Goal: Information Seeking & Learning: Find specific fact

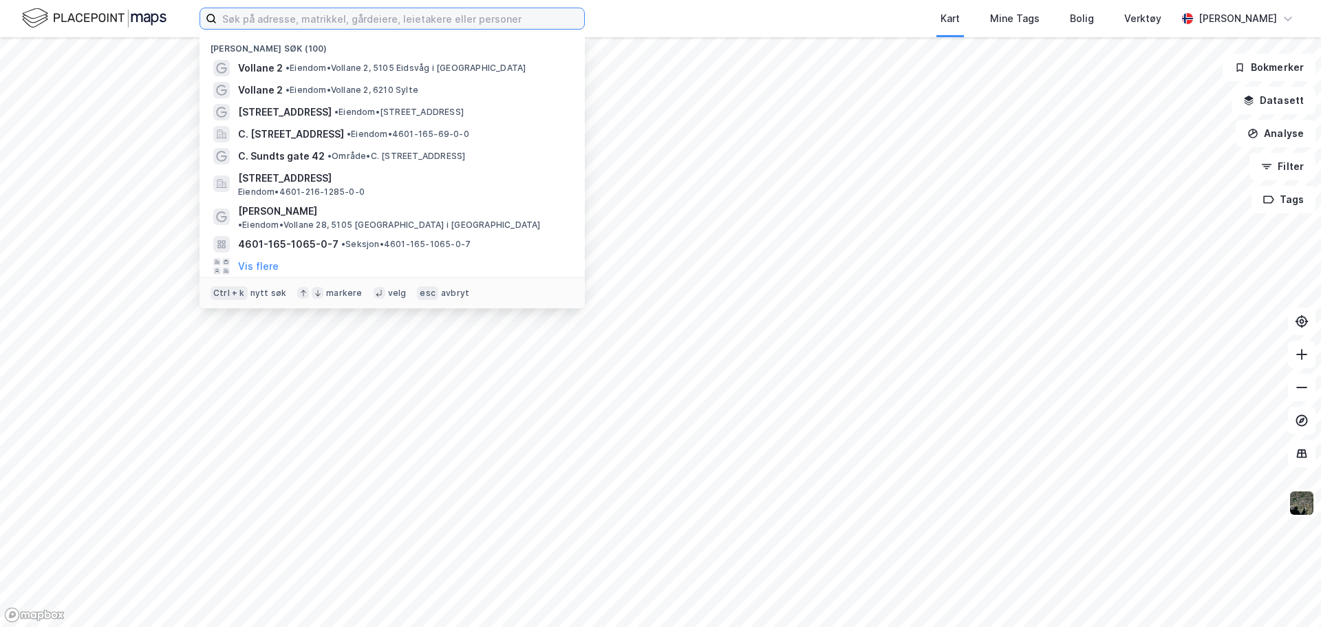
click at [290, 21] on input at bounding box center [400, 18] width 367 height 21
click at [270, 67] on span "Vollane 2" at bounding box center [260, 68] width 45 height 17
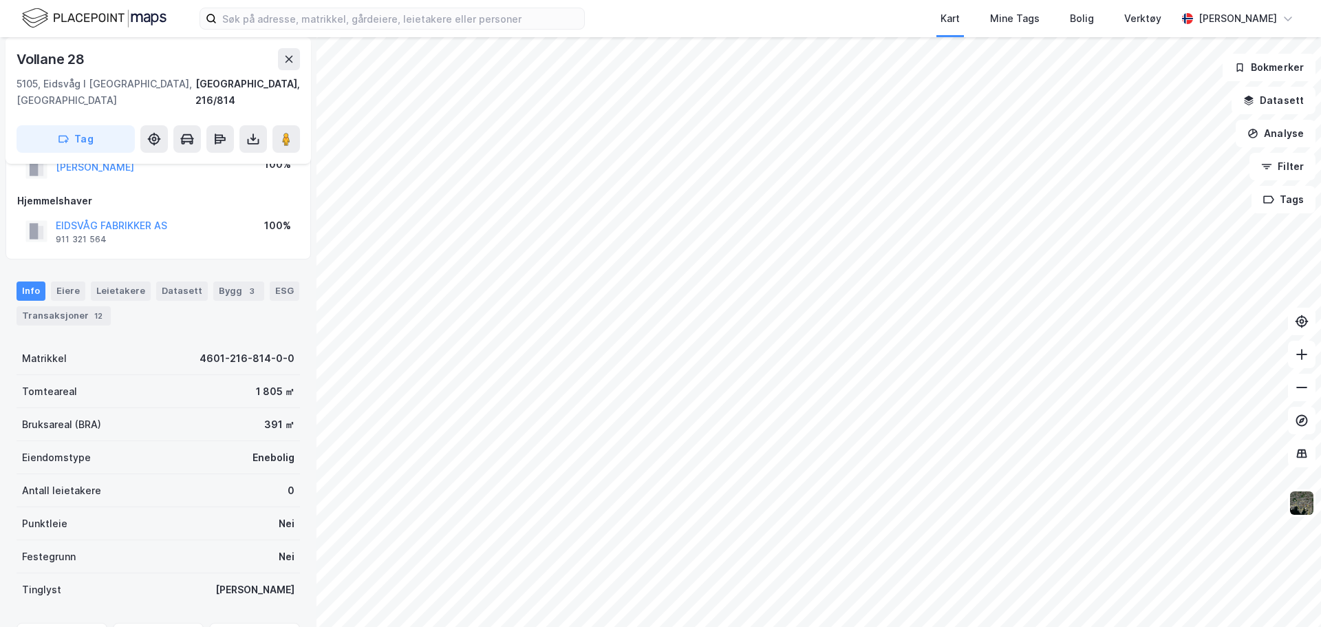
scroll to position [118, 0]
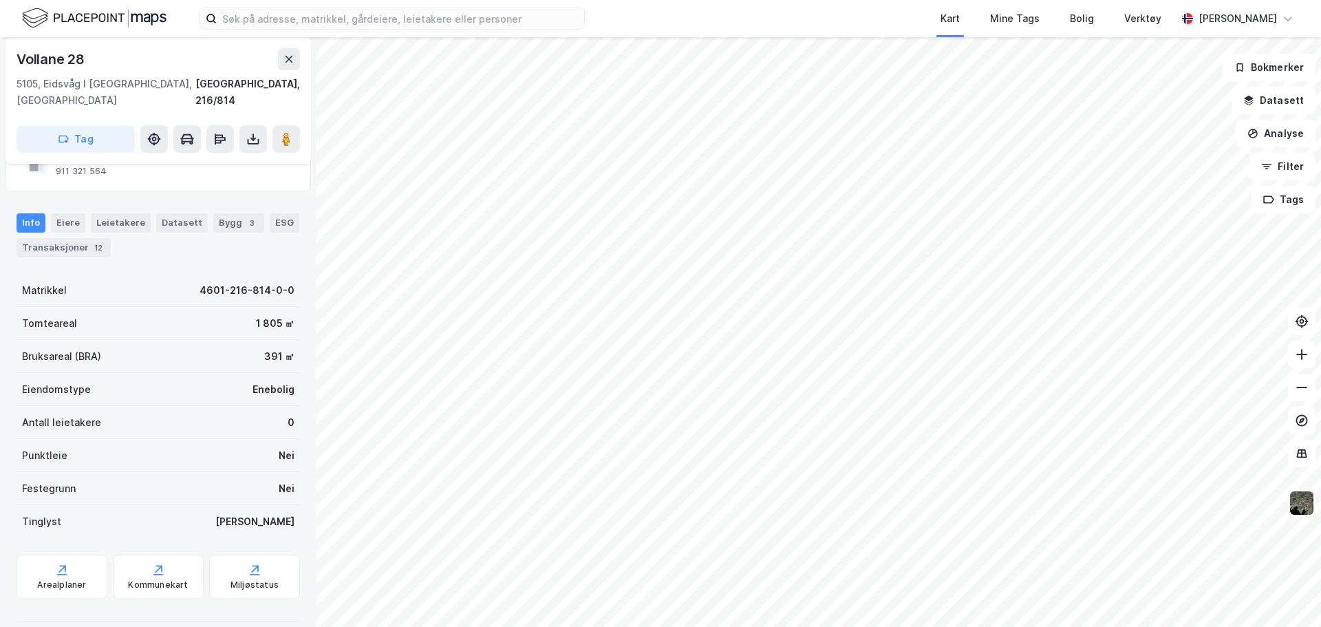
click at [64, 238] on div "Transaksjoner 12" at bounding box center [64, 247] width 94 height 19
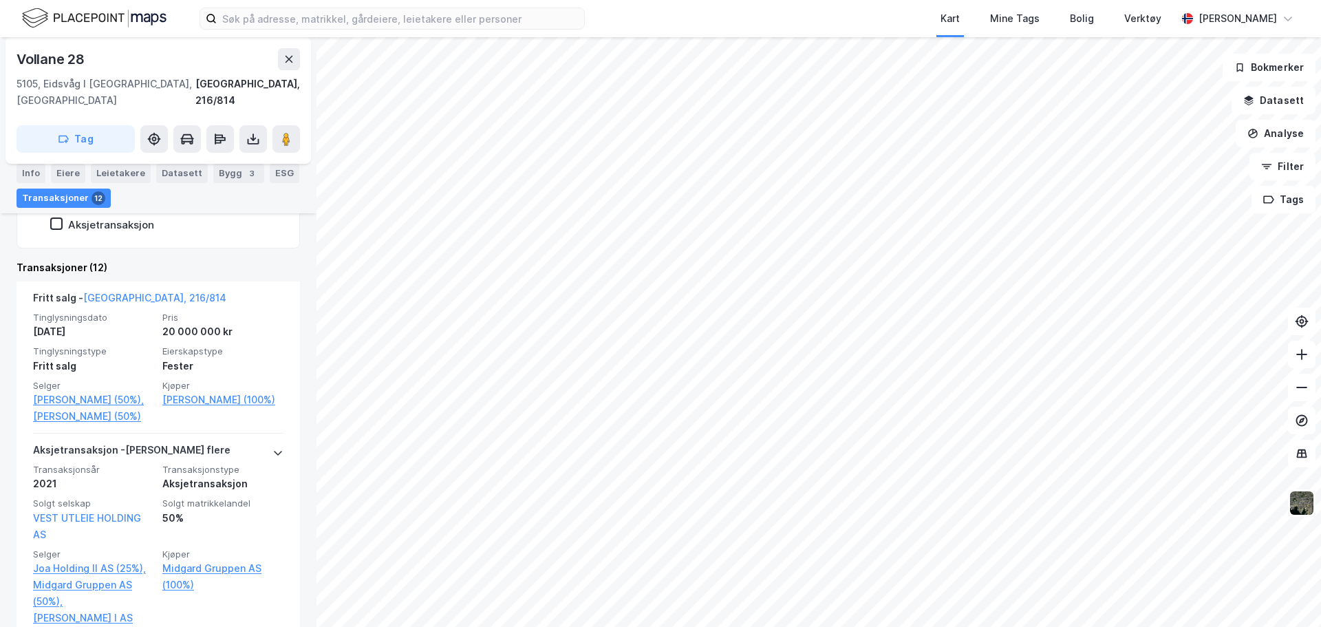
scroll to position [393, 0]
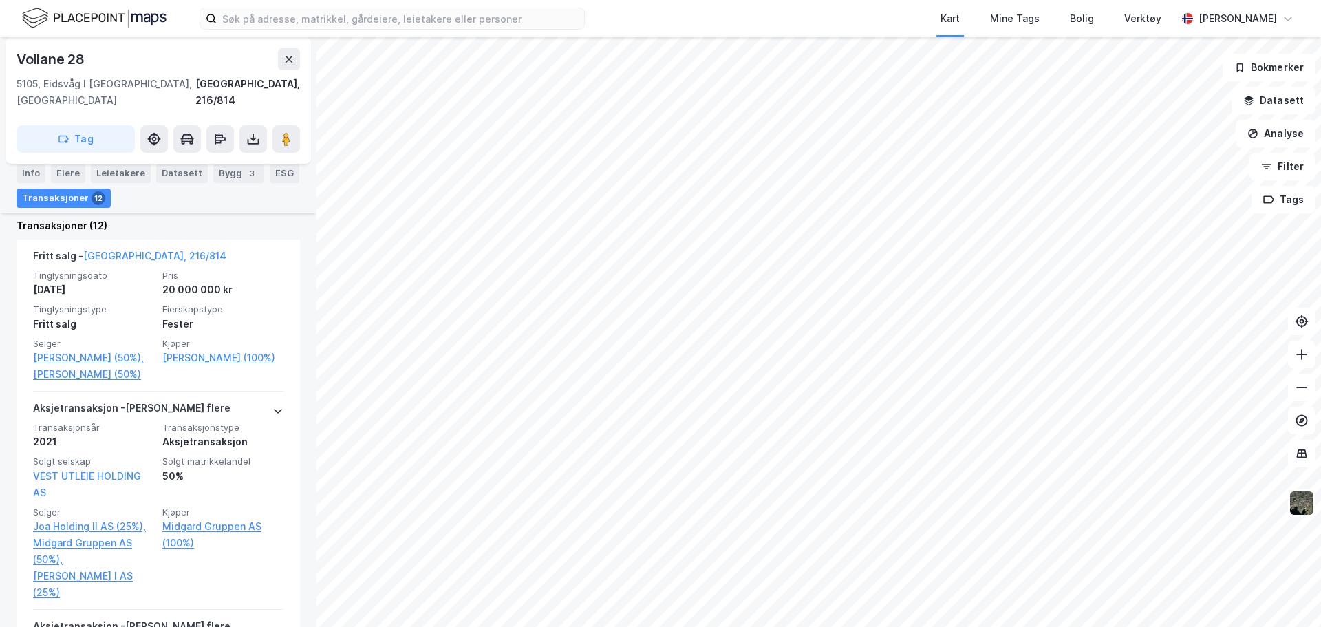
click at [83, 350] on link "Hanakam Per Arne (50%)," at bounding box center [93, 358] width 121 height 17
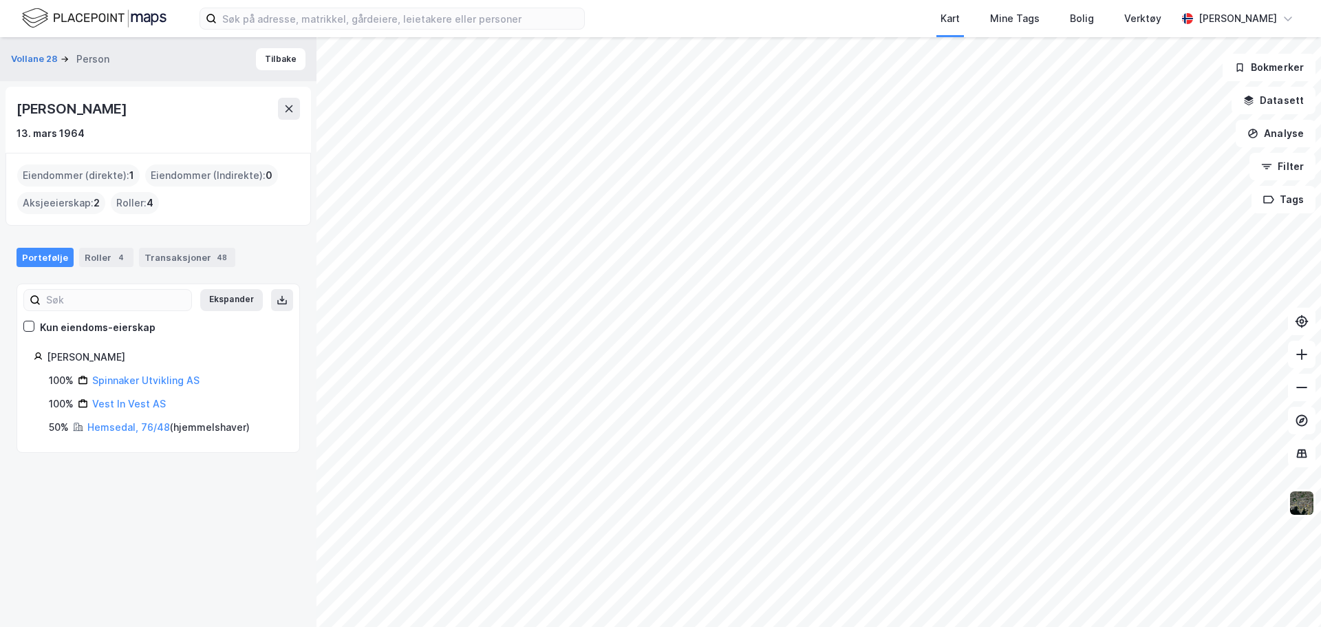
click at [111, 426] on link "Hemsedal, 76/48" at bounding box center [128, 427] width 83 height 12
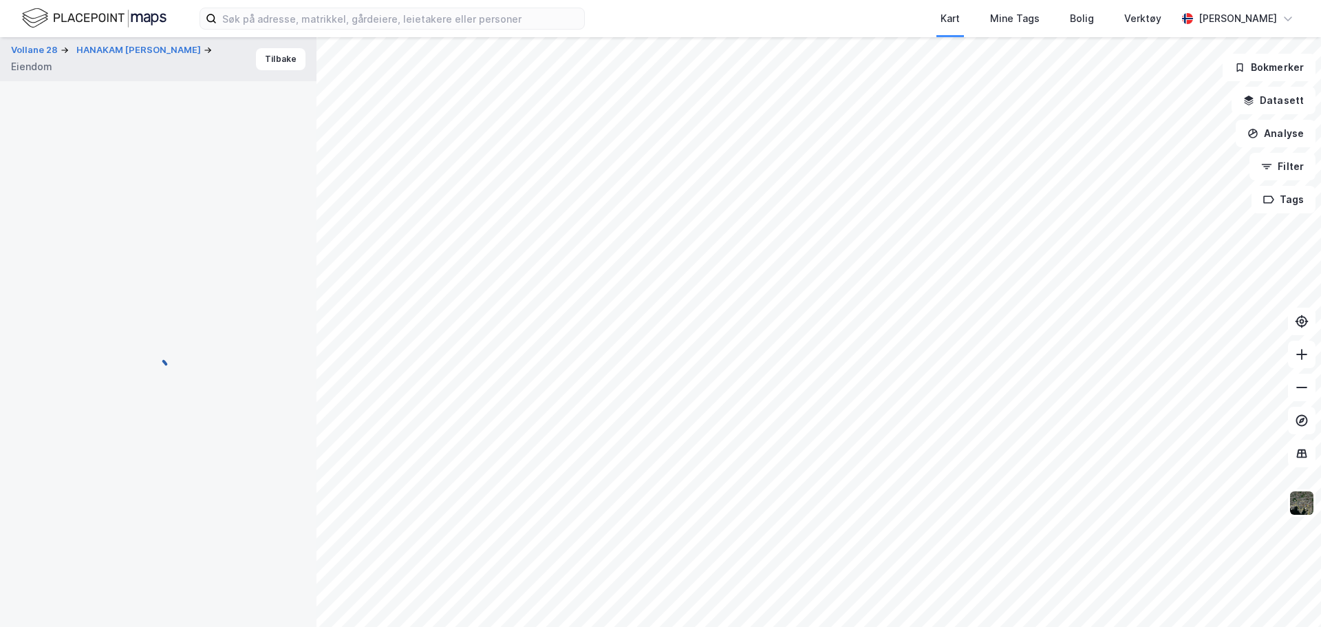
scroll to position [180, 0]
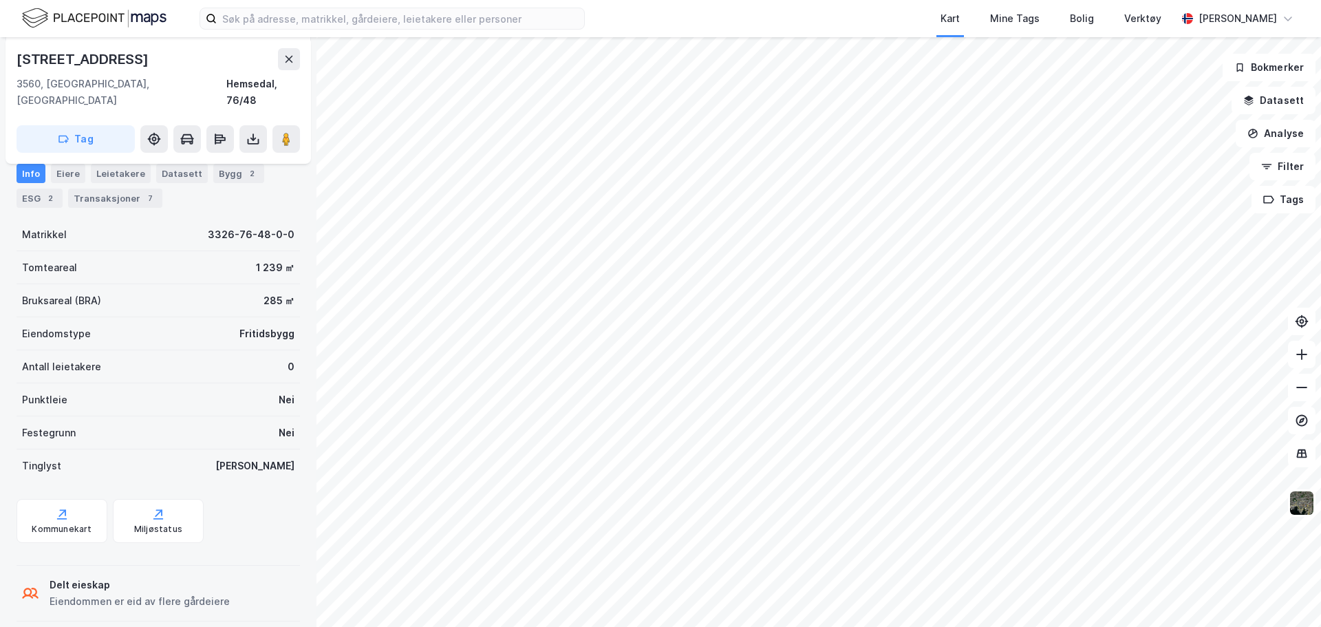
click at [253, 125] on button at bounding box center [253, 139] width 28 height 28
click at [158, 161] on div "Last ned grunnbok" at bounding box center [185, 166] width 80 height 11
click at [104, 197] on div "Transaksjoner 7" at bounding box center [115, 198] width 94 height 19
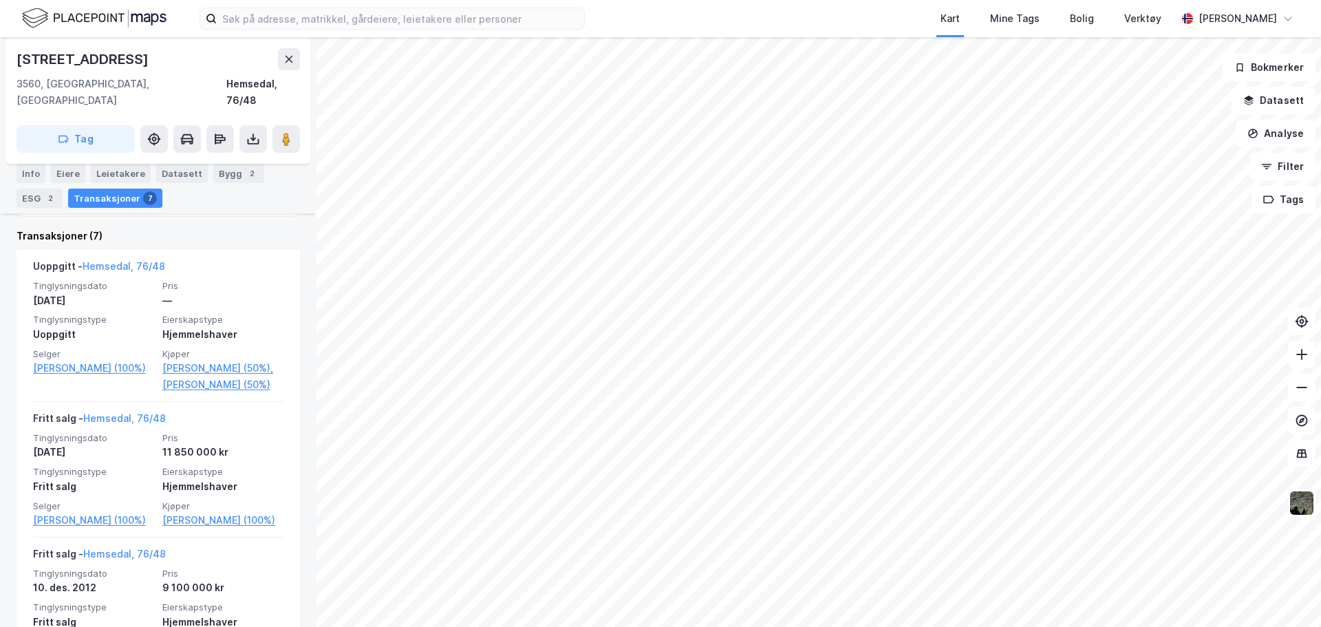
scroll to position [413, 0]
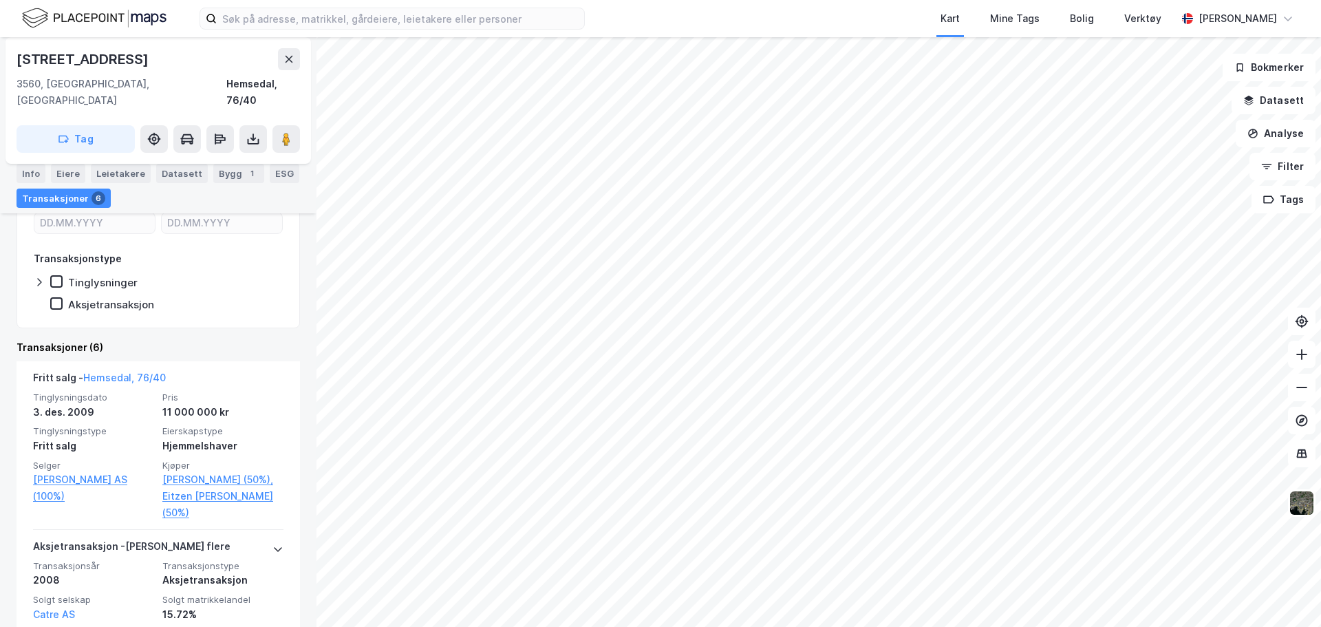
scroll to position [275, 0]
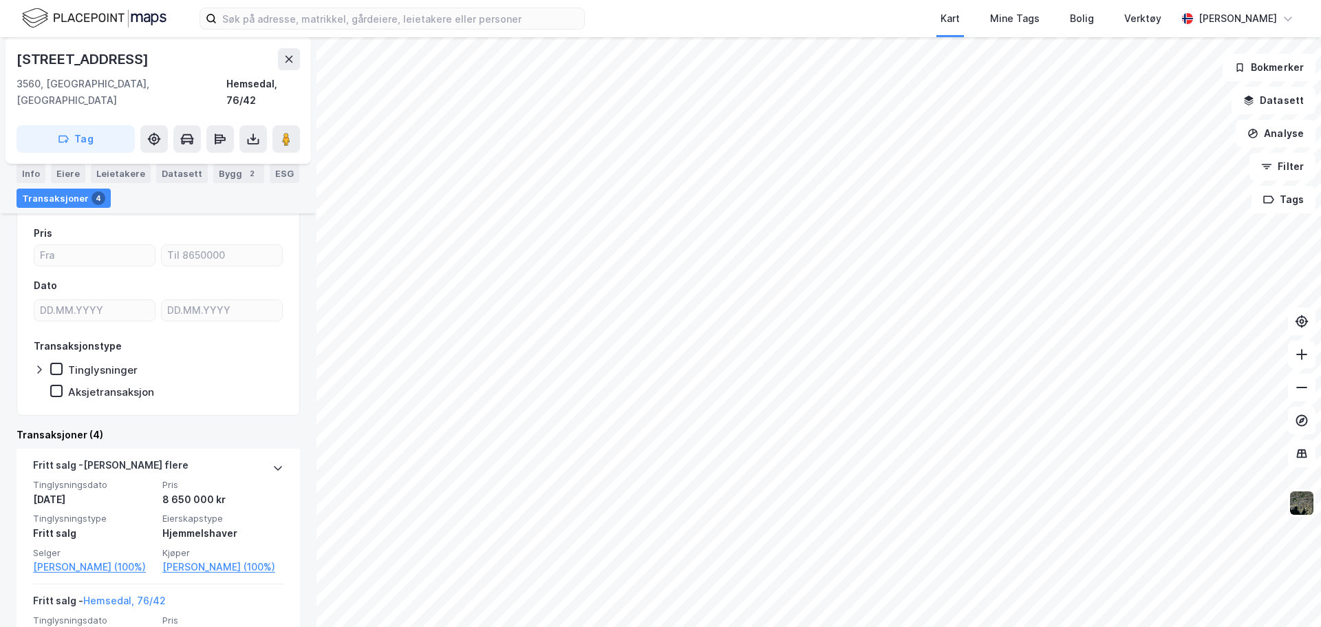
scroll to position [275, 0]
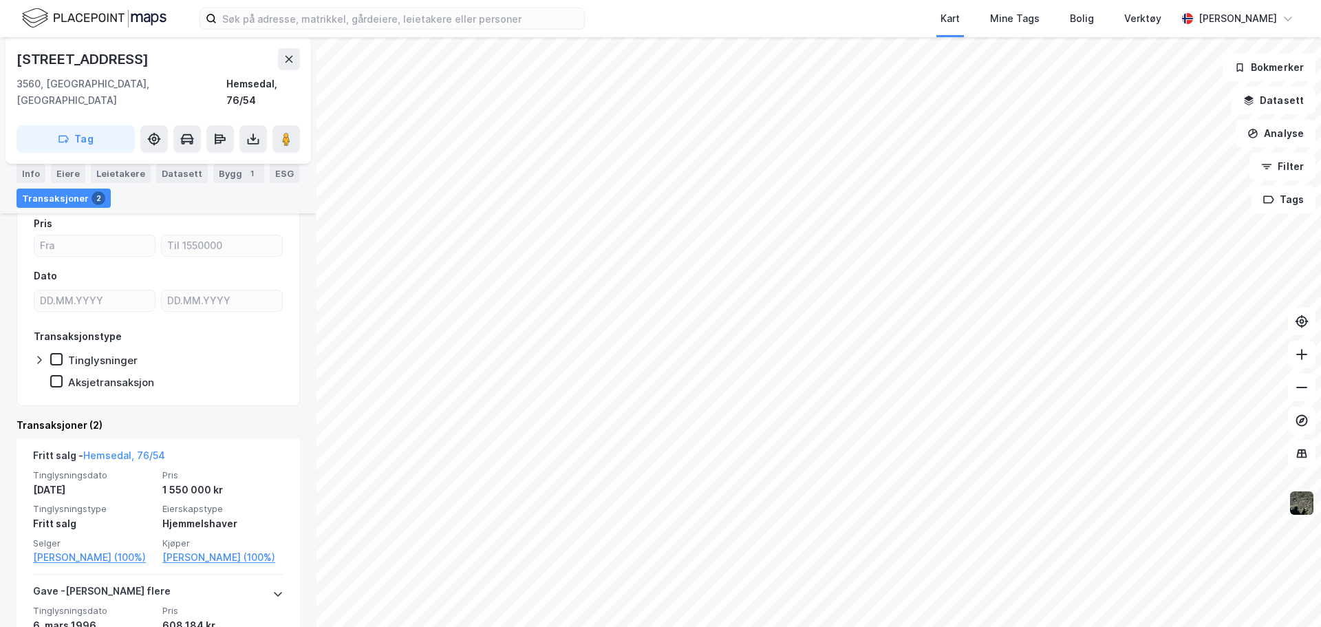
scroll to position [243, 0]
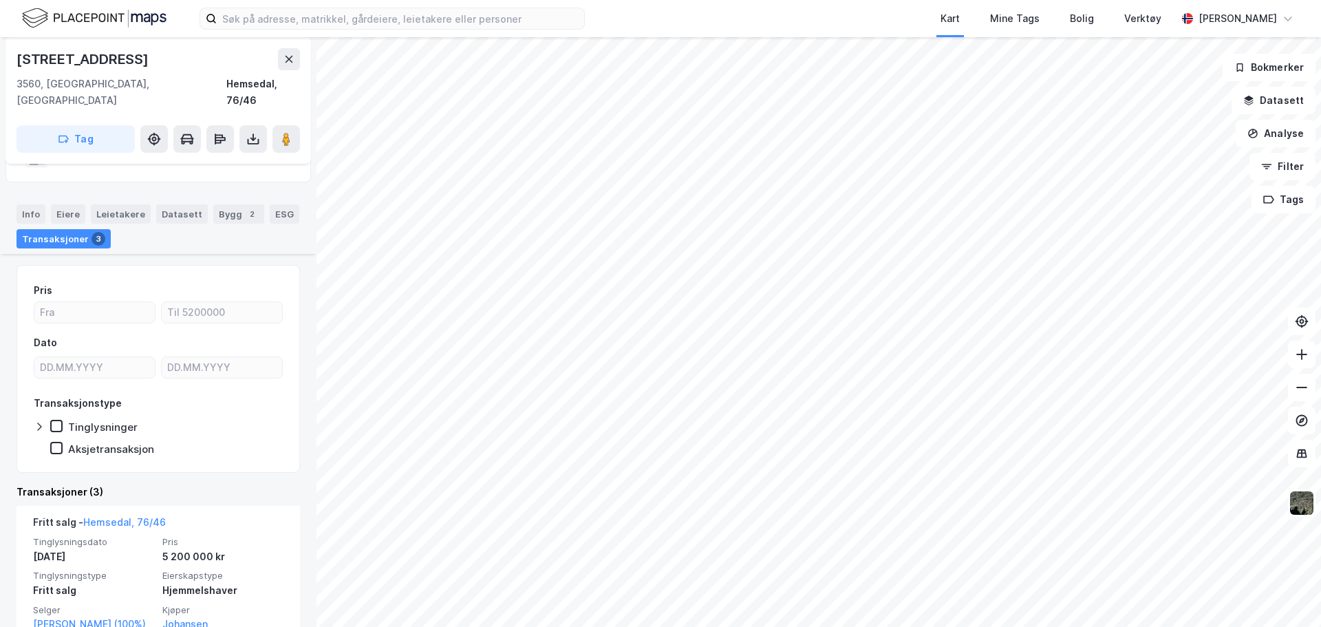
scroll to position [206, 0]
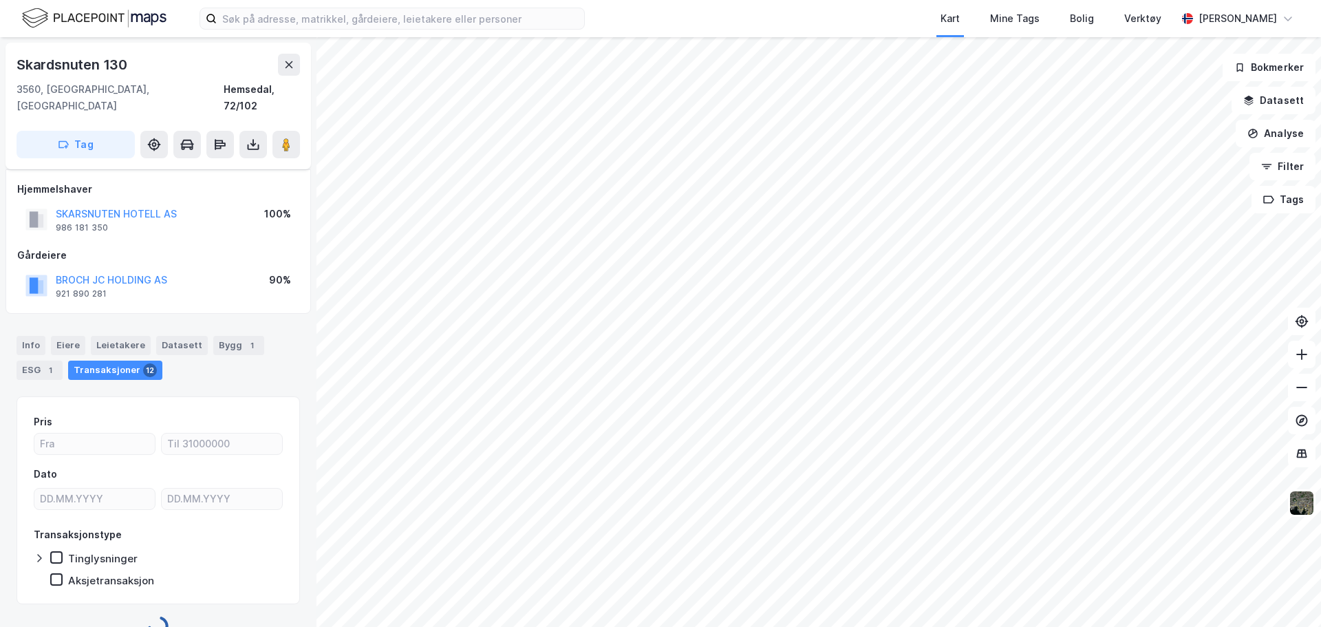
scroll to position [10, 0]
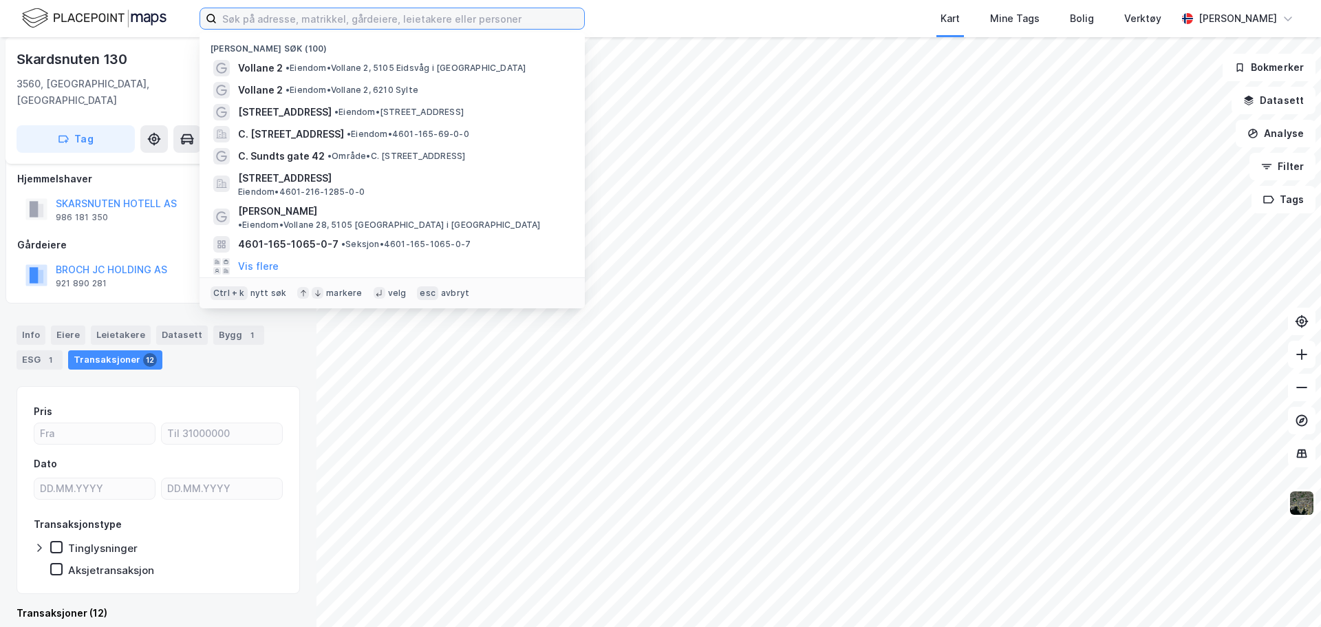
click at [228, 23] on input at bounding box center [400, 18] width 367 height 21
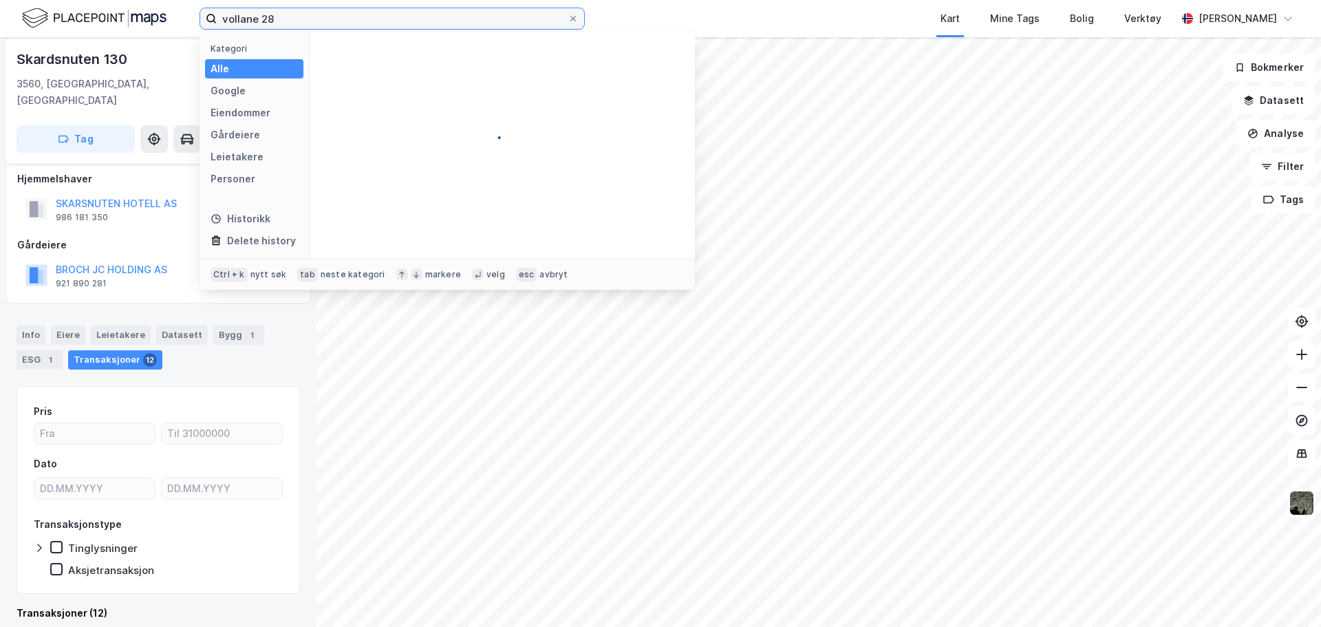
type input "vollane 28"
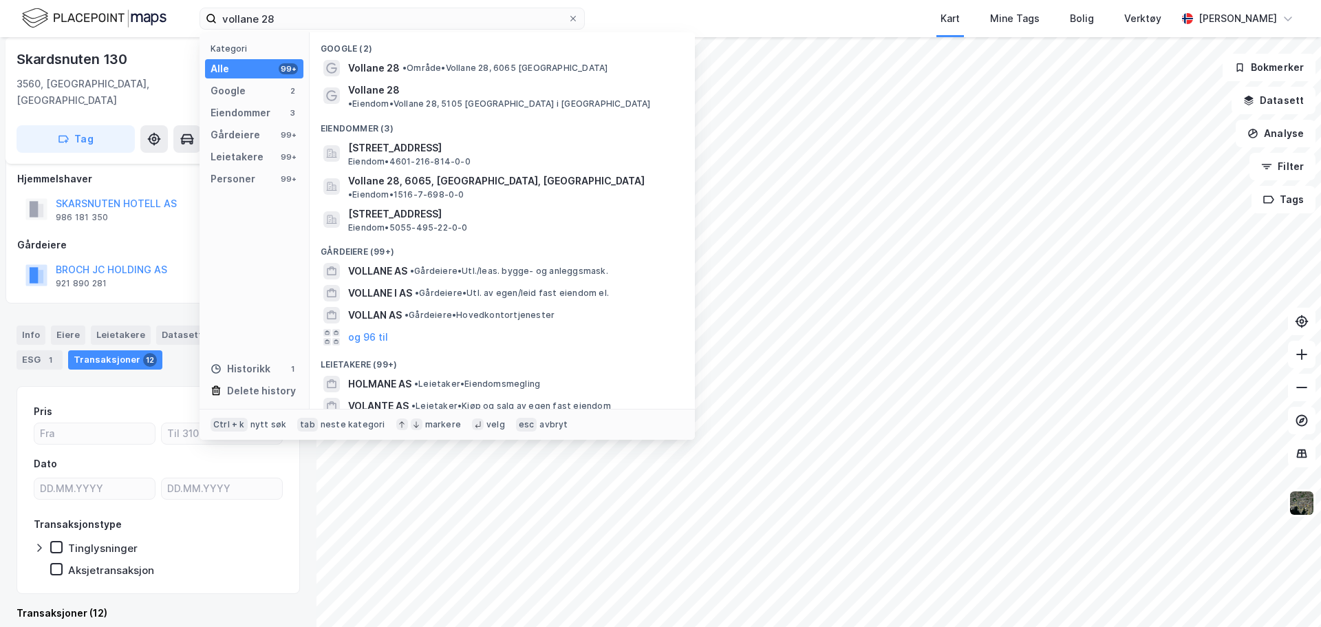
click at [383, 60] on span "Vollane 28" at bounding box center [374, 68] width 52 height 17
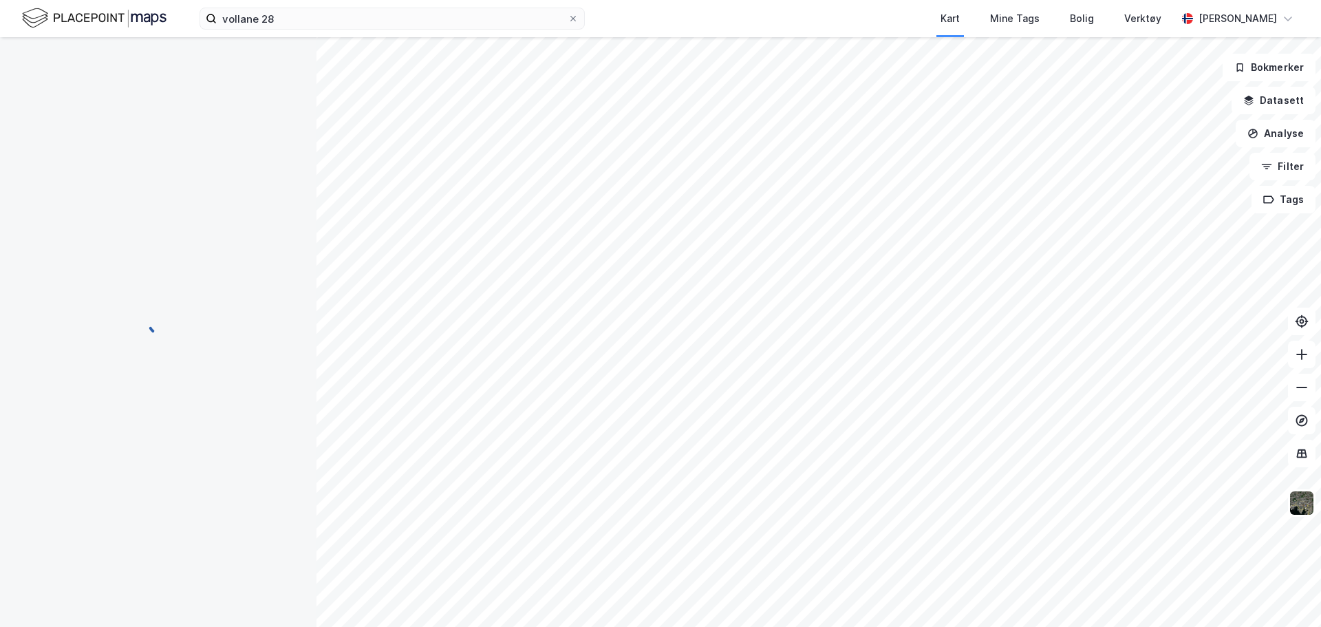
scroll to position [10, 0]
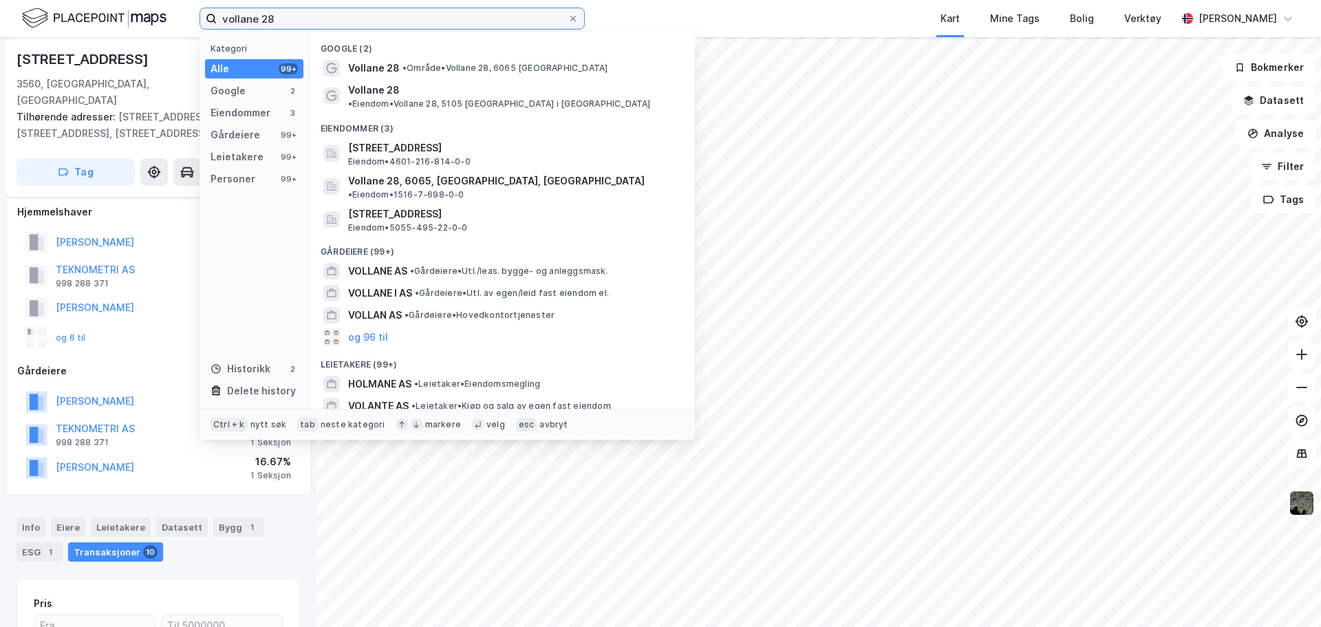
click at [238, 19] on input "vollane 28" at bounding box center [392, 18] width 351 height 21
click at [299, 24] on input "vollane 28" at bounding box center [392, 18] width 351 height 21
click at [438, 98] on span "• Eiendom • Vollane 28, 5105 Eidsvåg i Åsane" at bounding box center [499, 103] width 303 height 11
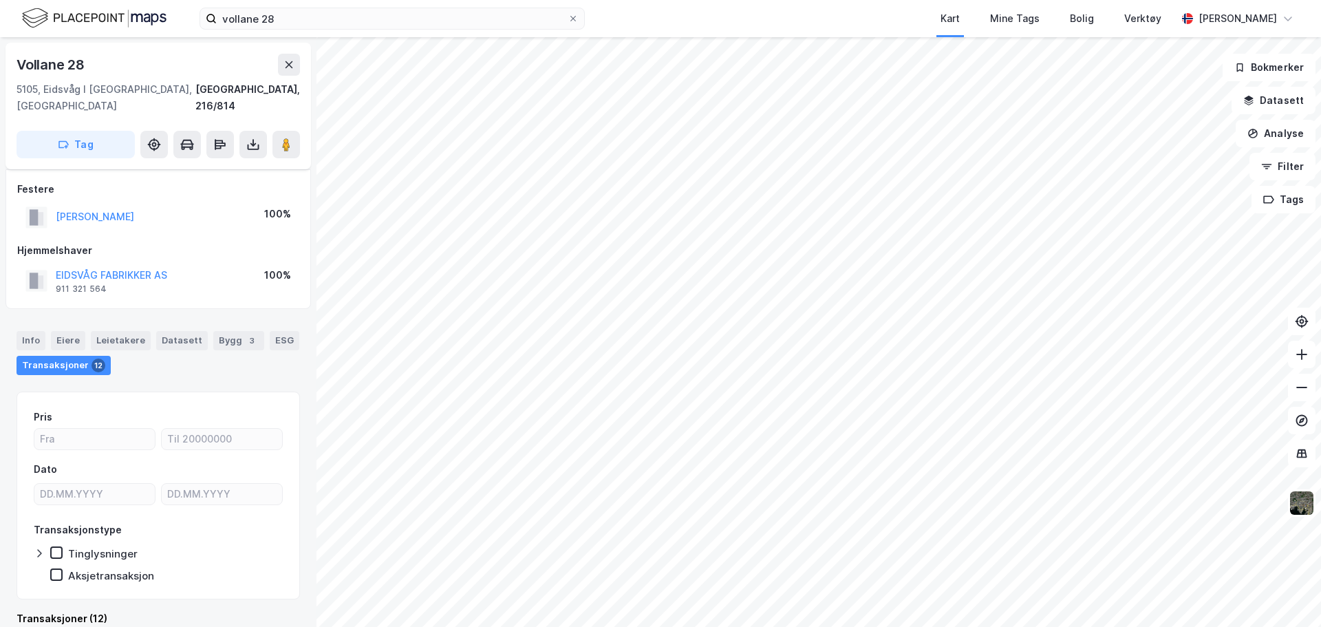
click at [248, 131] on button at bounding box center [253, 145] width 28 height 28
click at [167, 167] on div "Last ned grunnbok" at bounding box center [185, 172] width 80 height 11
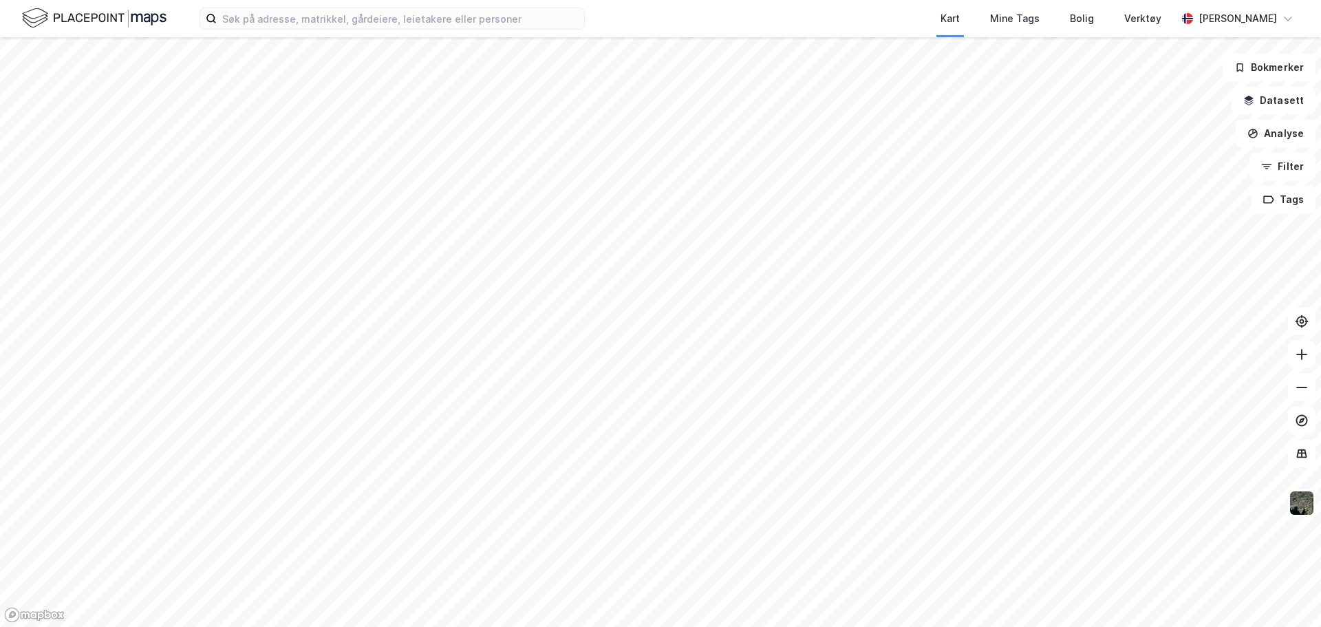
click at [267, 29] on label at bounding box center [392, 19] width 385 height 22
click at [267, 29] on input at bounding box center [400, 18] width 367 height 21
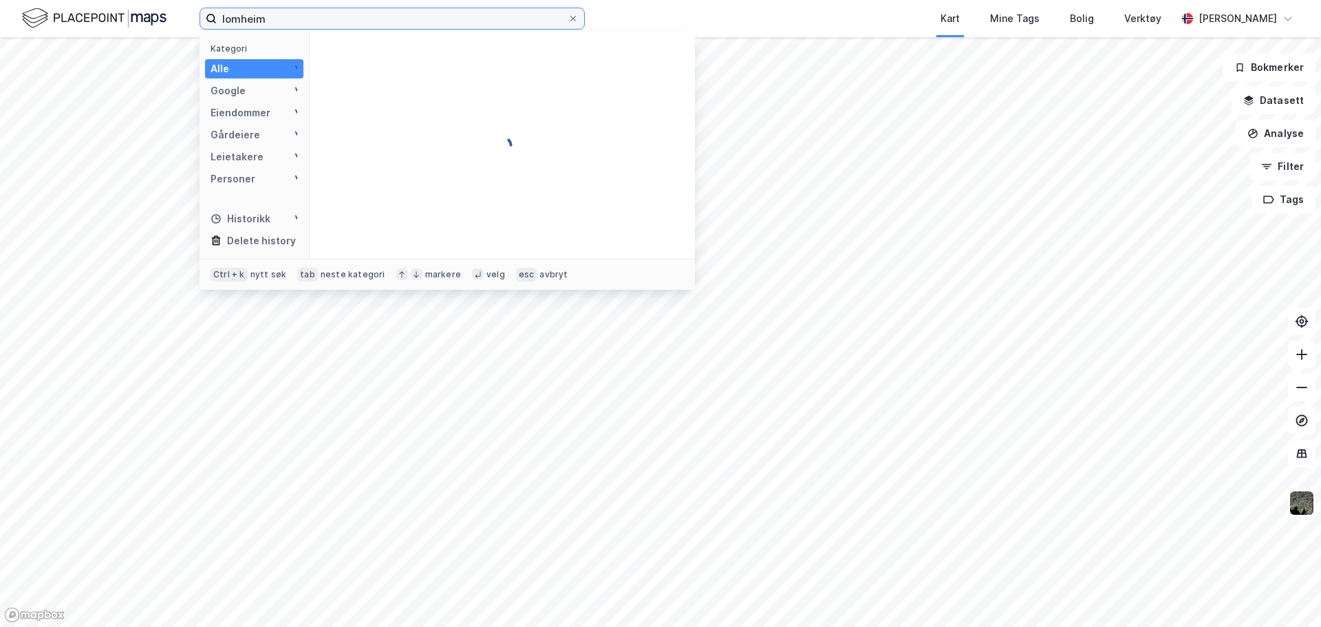
type input "lomheim"
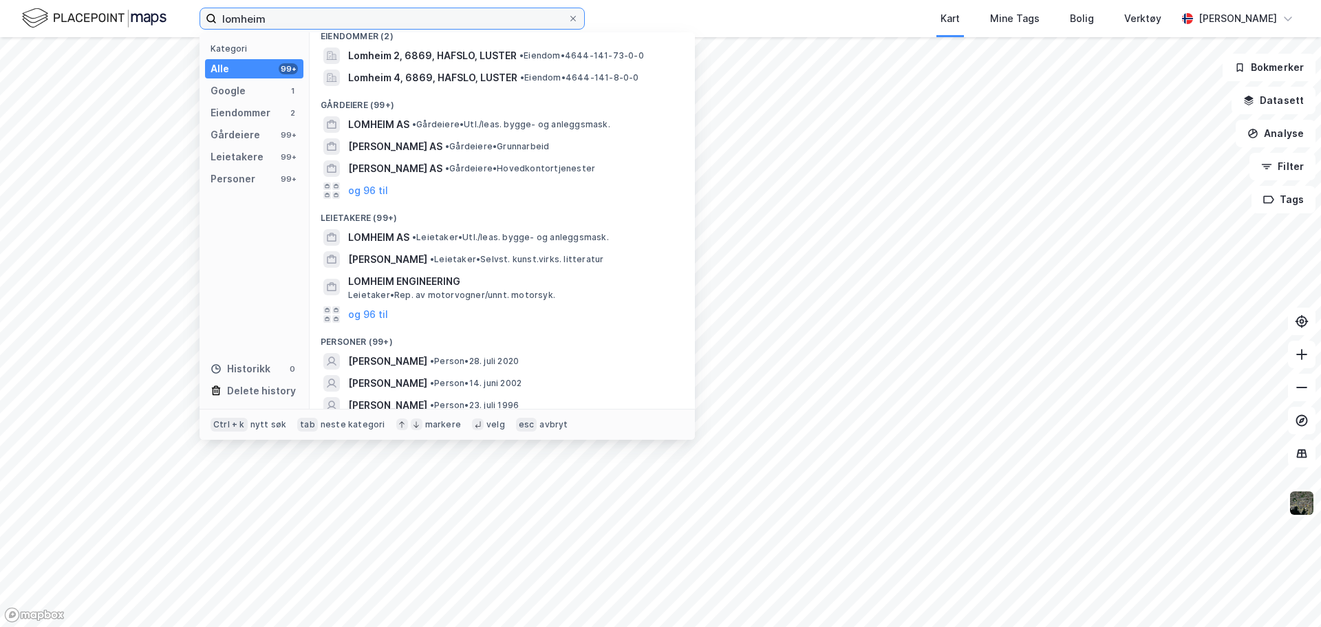
scroll to position [89, 0]
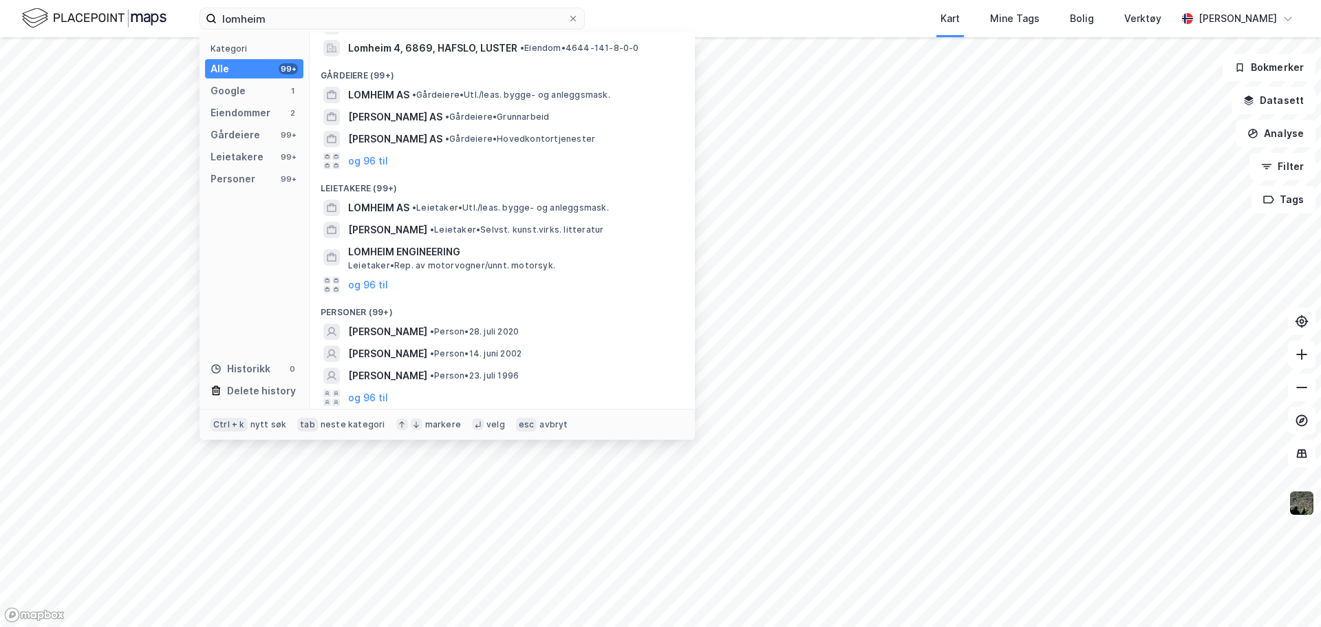
click at [372, 400] on button "og 96 til" at bounding box center [368, 397] width 40 height 17
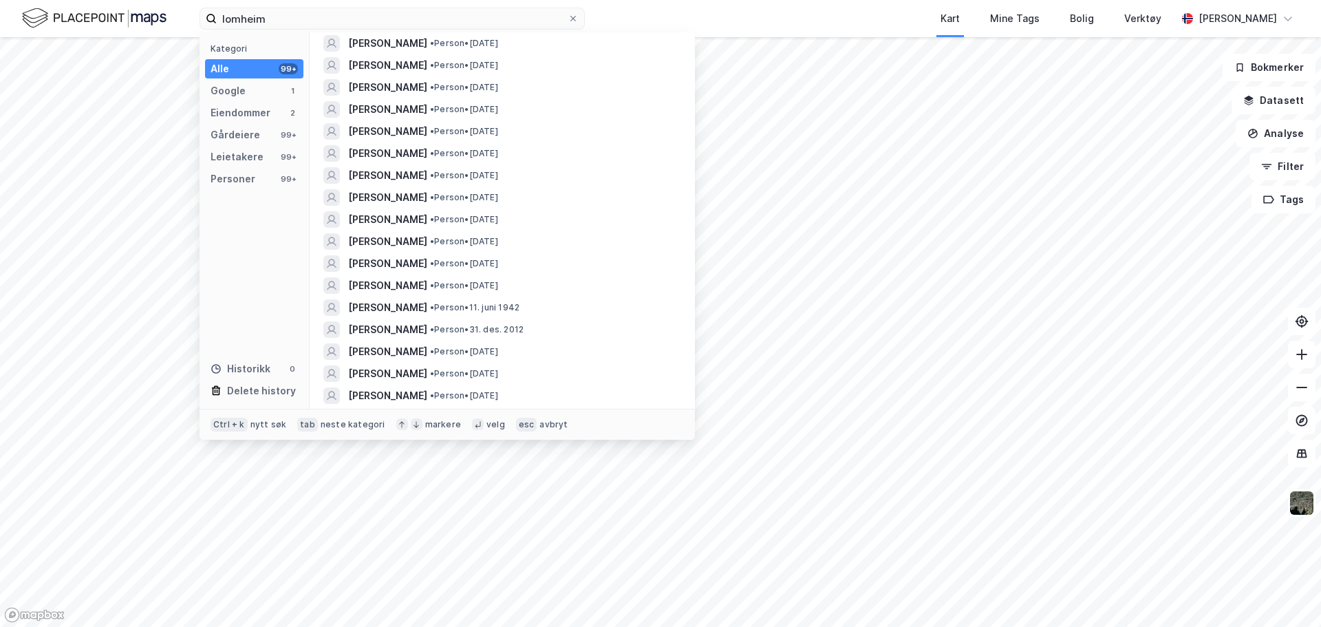
scroll to position [1947, 0]
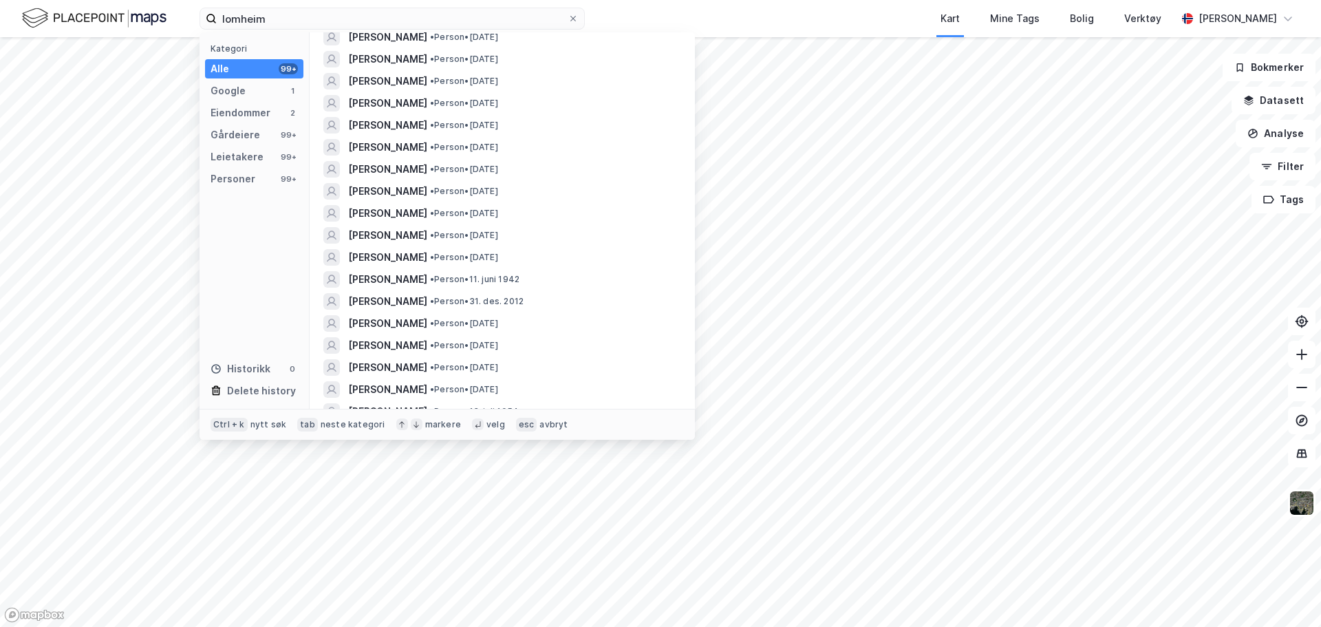
click at [399, 213] on span "[PERSON_NAME]" at bounding box center [387, 213] width 79 height 17
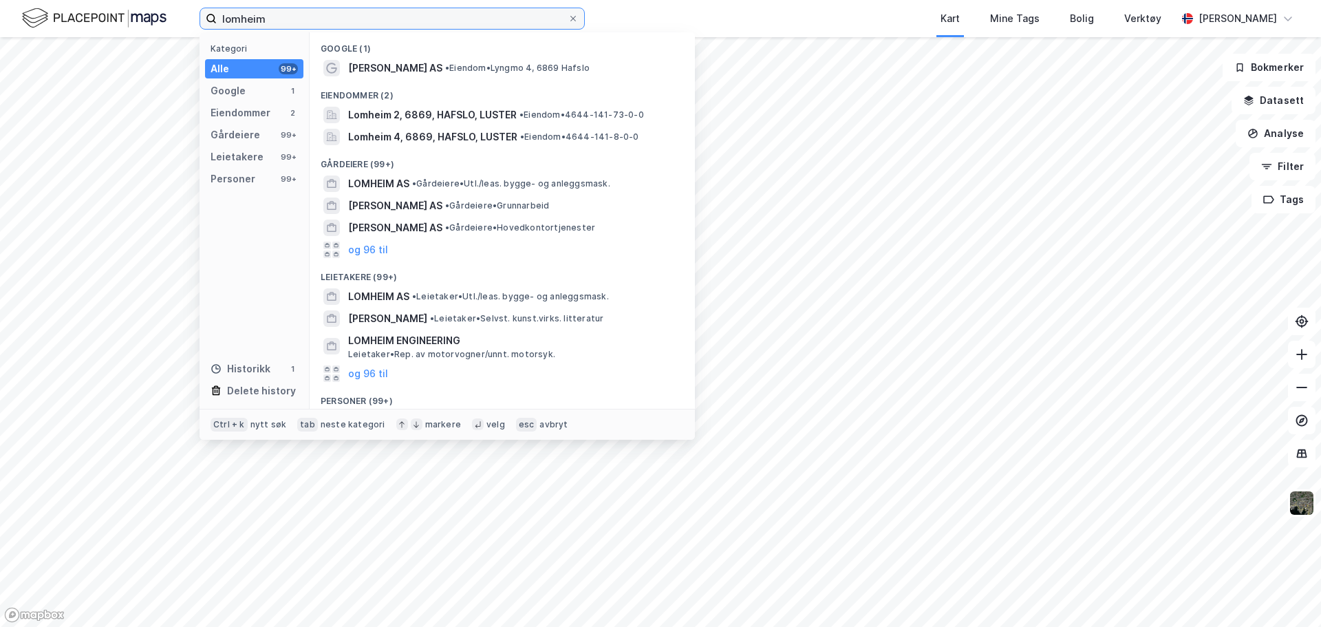
click at [278, 25] on input "lomheim" at bounding box center [392, 18] width 351 height 21
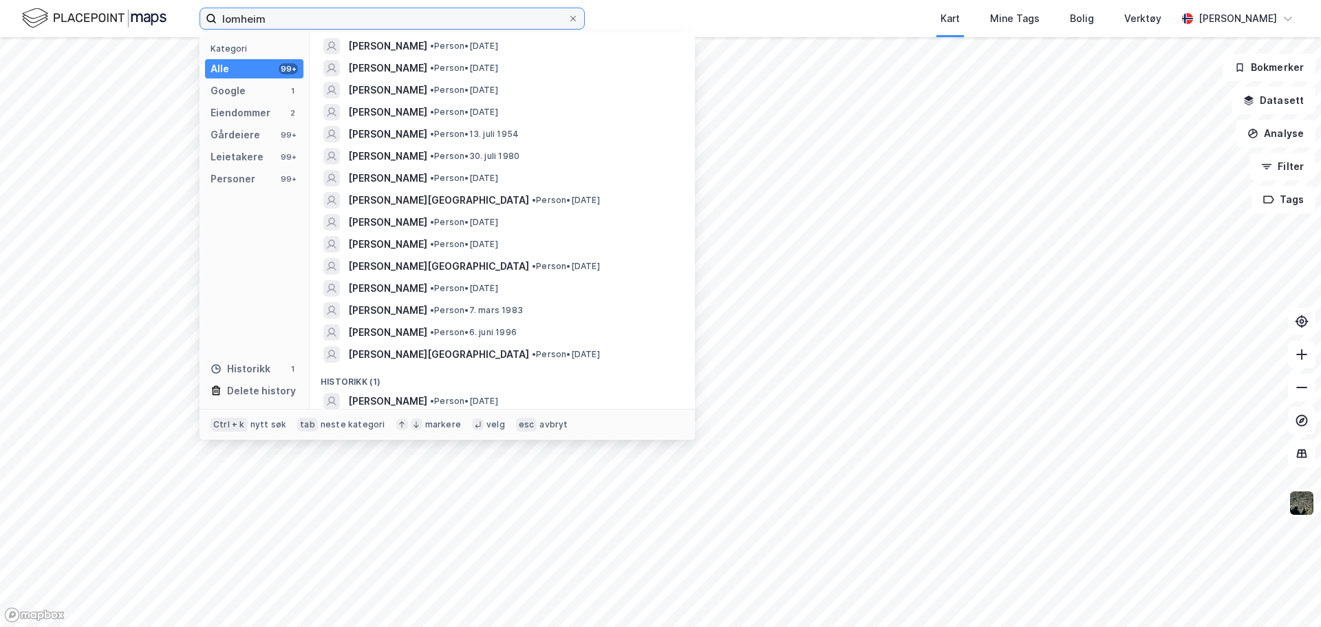
scroll to position [2227, 0]
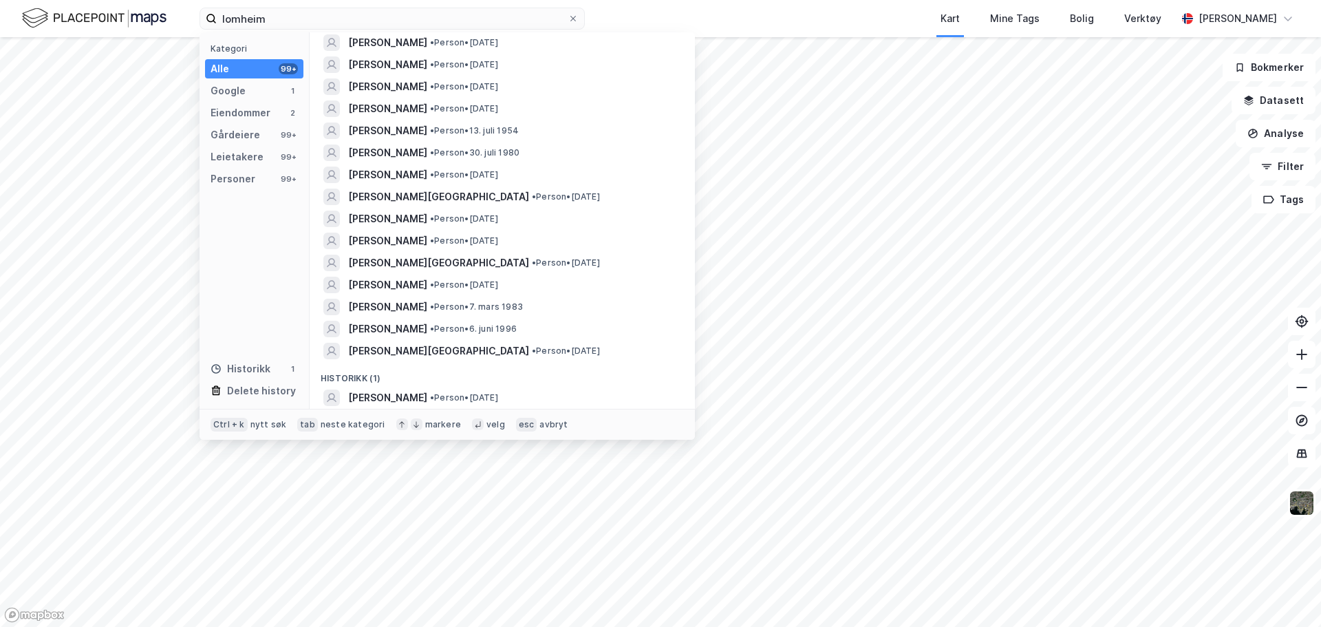
click at [416, 394] on span "[PERSON_NAME]" at bounding box center [387, 397] width 79 height 17
